Goal: Task Accomplishment & Management: Use online tool/utility

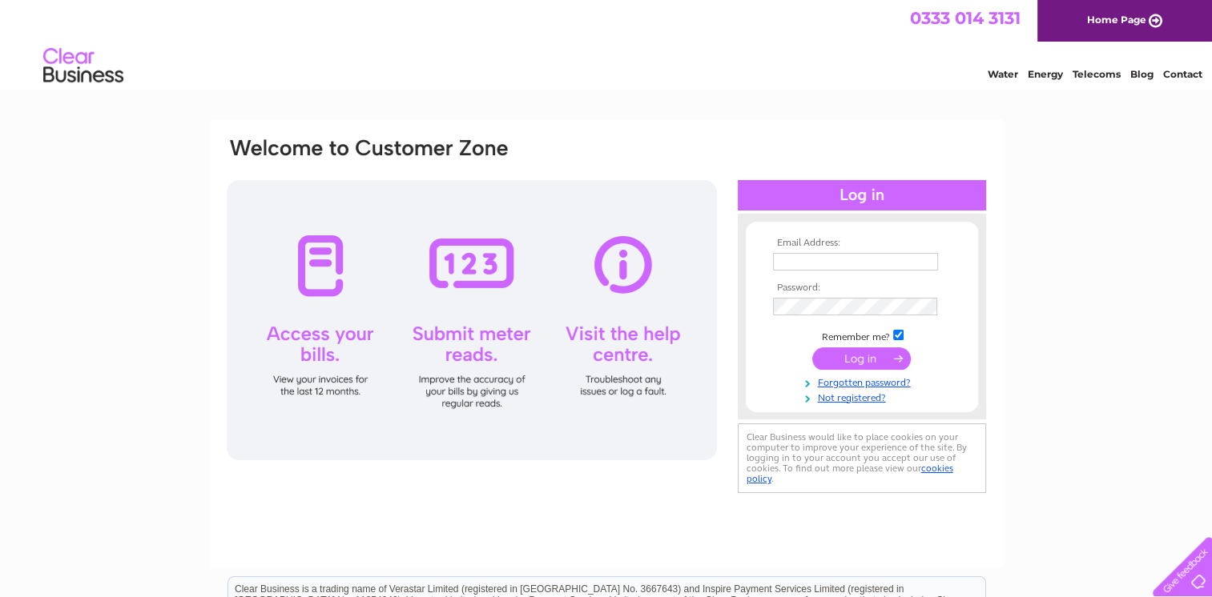
type input "accounts@jmcvicar.co.uk"
click at [860, 357] on input "submit" at bounding box center [861, 359] width 98 height 22
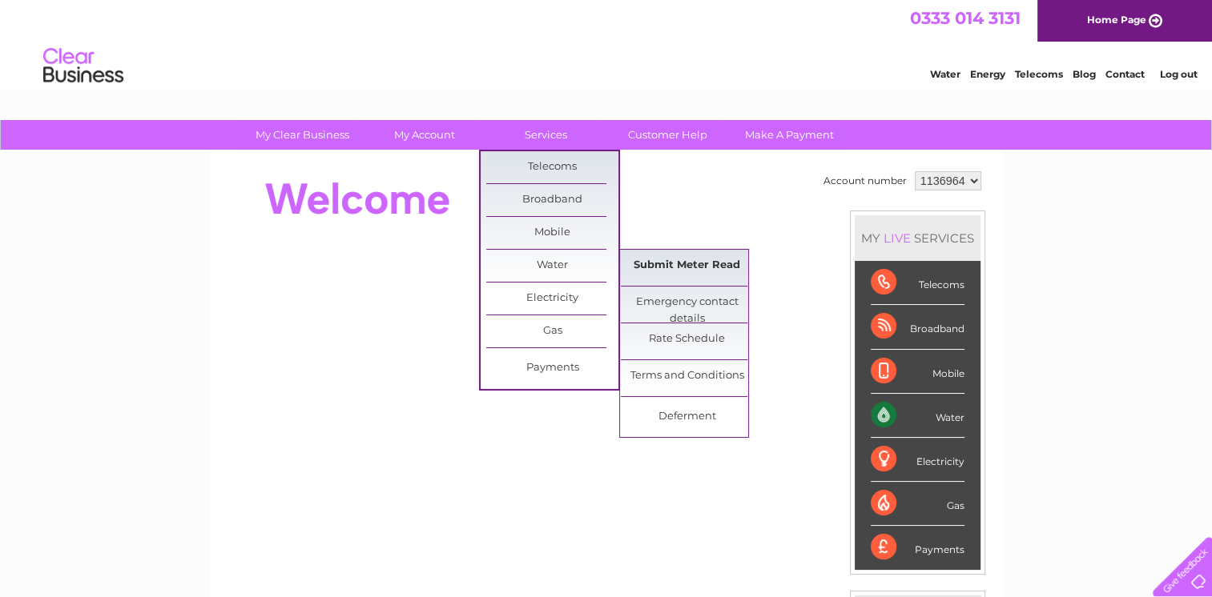
click at [657, 265] on link "Submit Meter Read" at bounding box center [687, 266] width 132 height 32
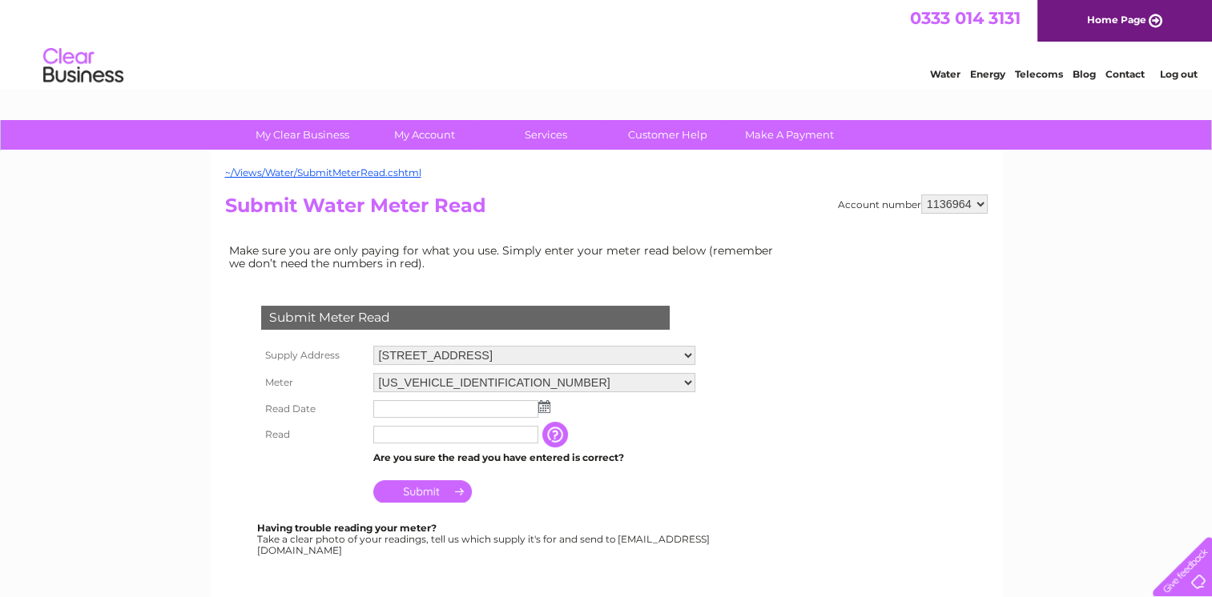
click at [545, 404] on img at bounding box center [544, 406] width 12 height 13
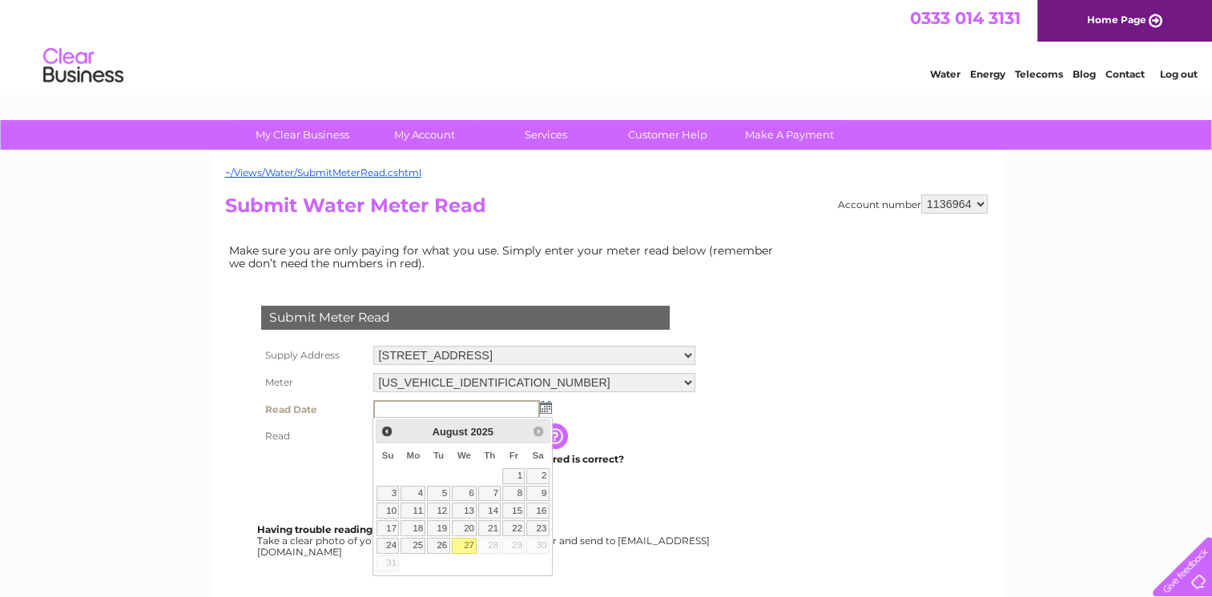
click at [469, 543] on link "27" at bounding box center [465, 546] width 26 height 16
type input "2025/08/27"
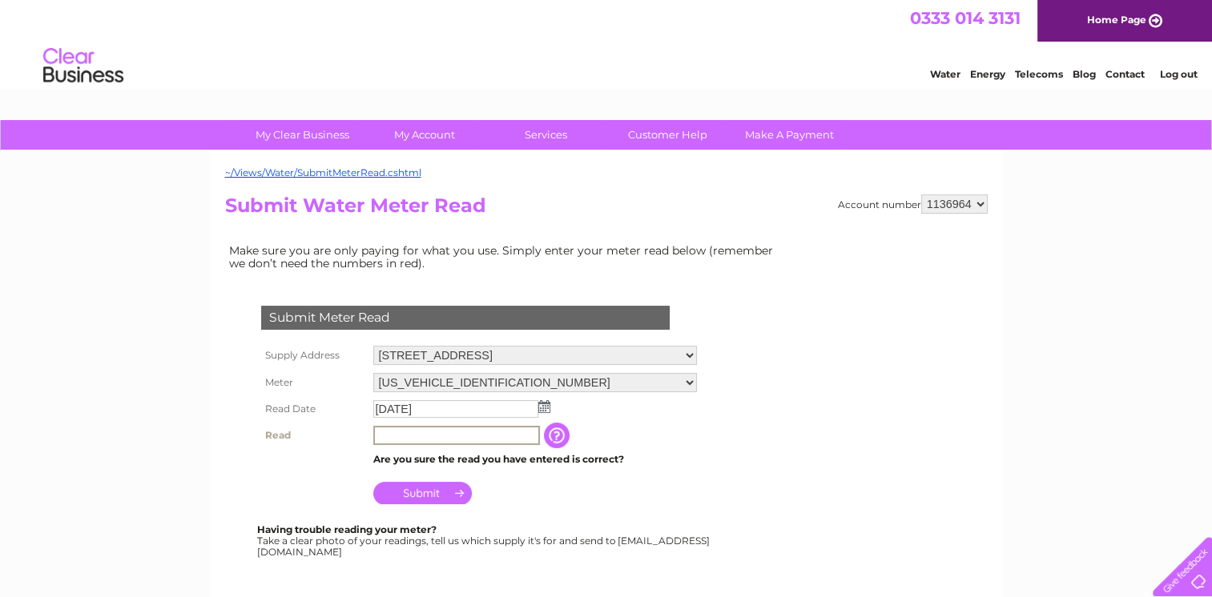
click at [461, 437] on input "text" at bounding box center [456, 435] width 167 height 19
type input "00333"
click at [411, 492] on input "Submit" at bounding box center [422, 491] width 98 height 22
click at [1154, 17] on link "Home Page" at bounding box center [1124, 21] width 175 height 42
